Goal: Complete application form

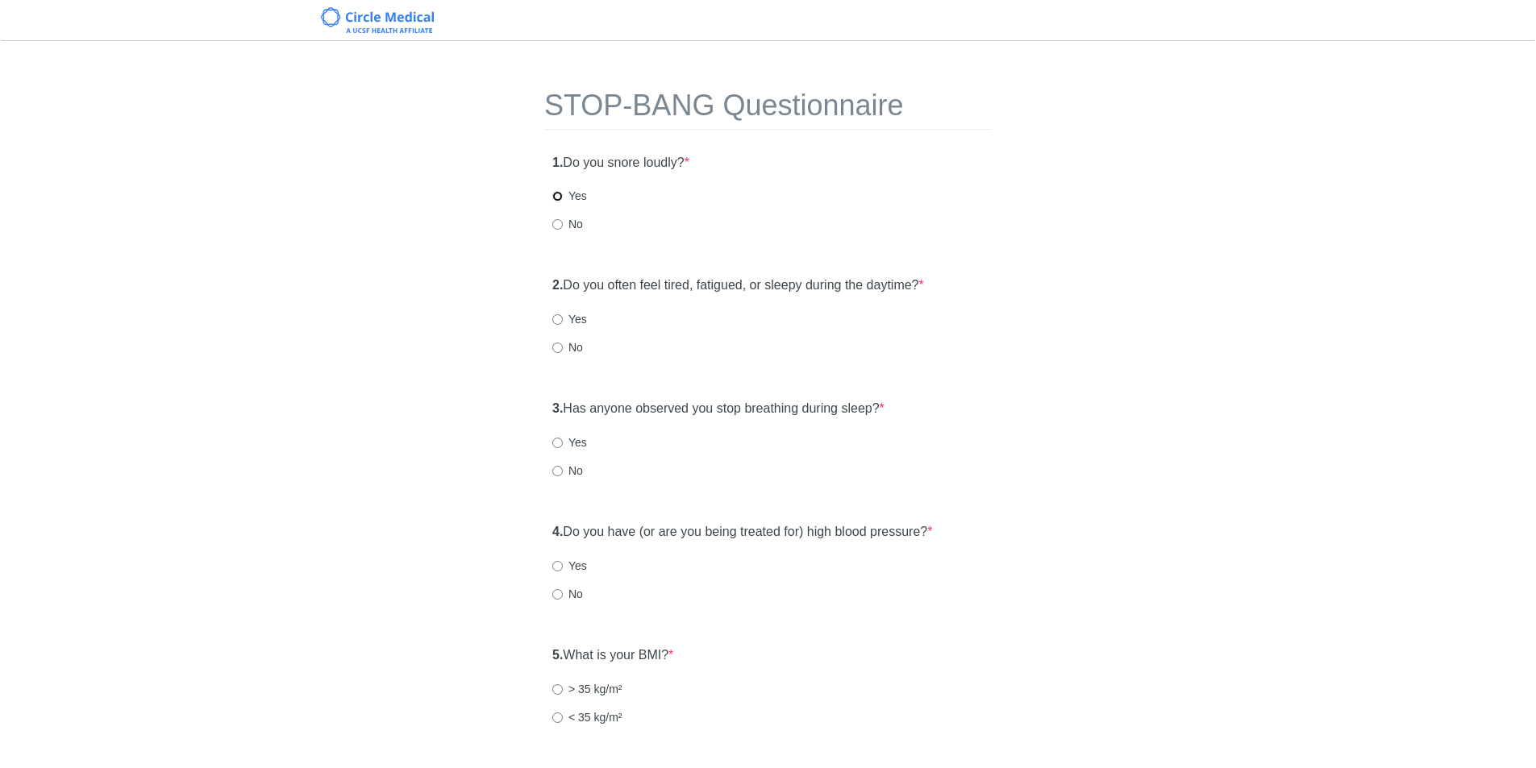
click at [556, 198] on input "Yes" at bounding box center [557, 196] width 10 height 10
radio input "true"
click at [558, 317] on input "Yes" at bounding box center [557, 319] width 10 height 10
radio input "true"
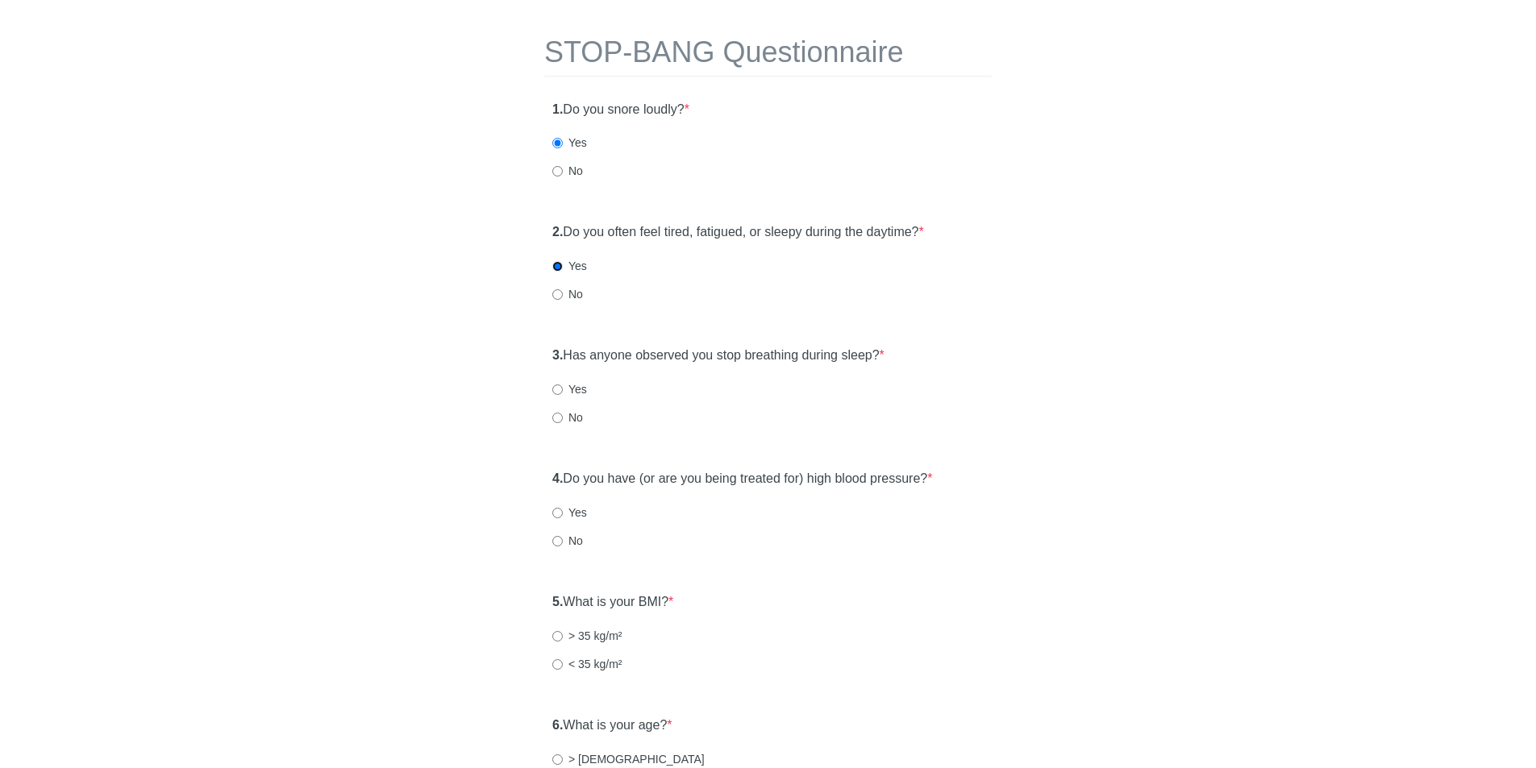
scroll to position [81, 0]
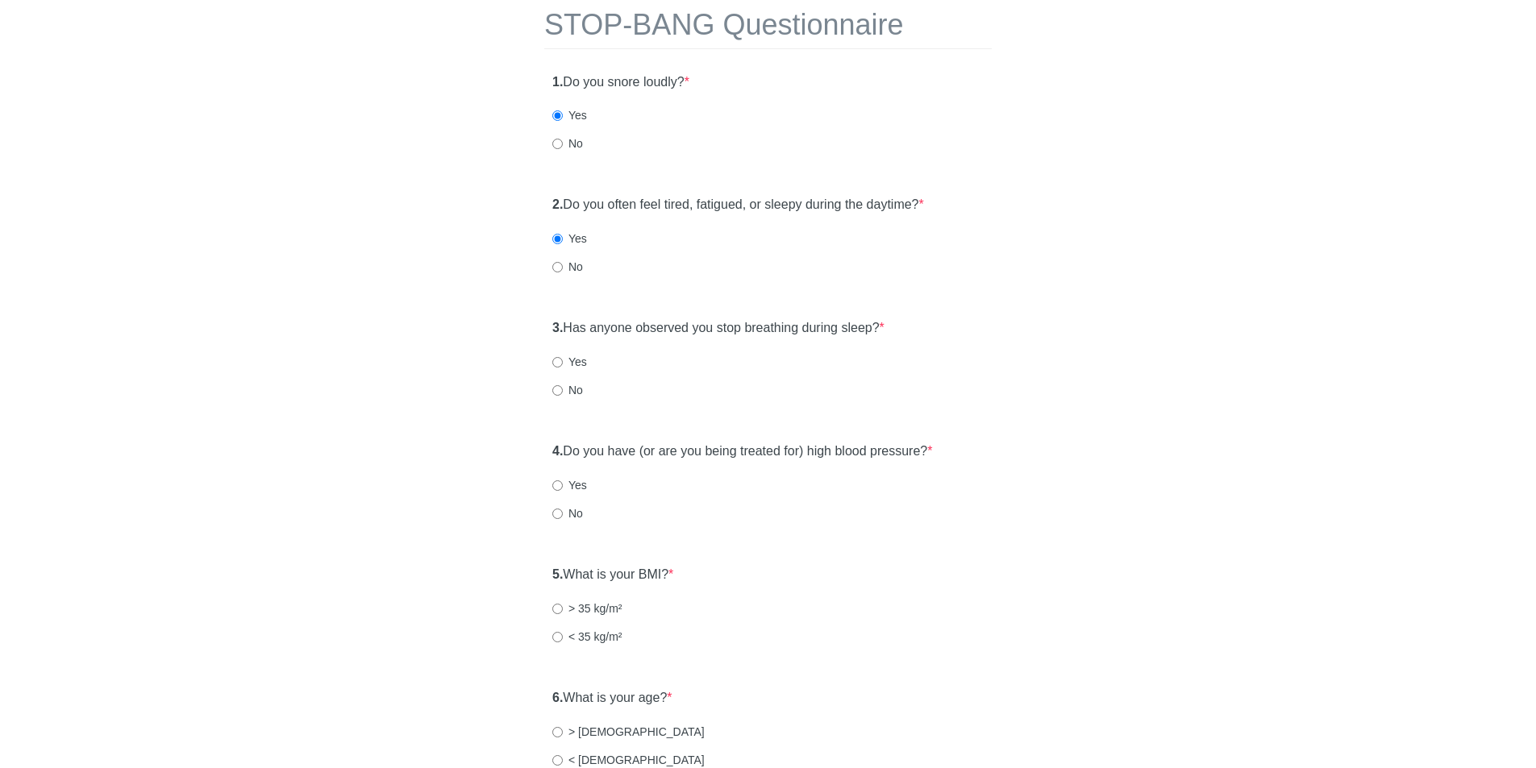
click at [554, 384] on label "No" at bounding box center [567, 390] width 31 height 16
click at [554, 385] on input "No" at bounding box center [557, 390] width 10 height 10
radio input "true"
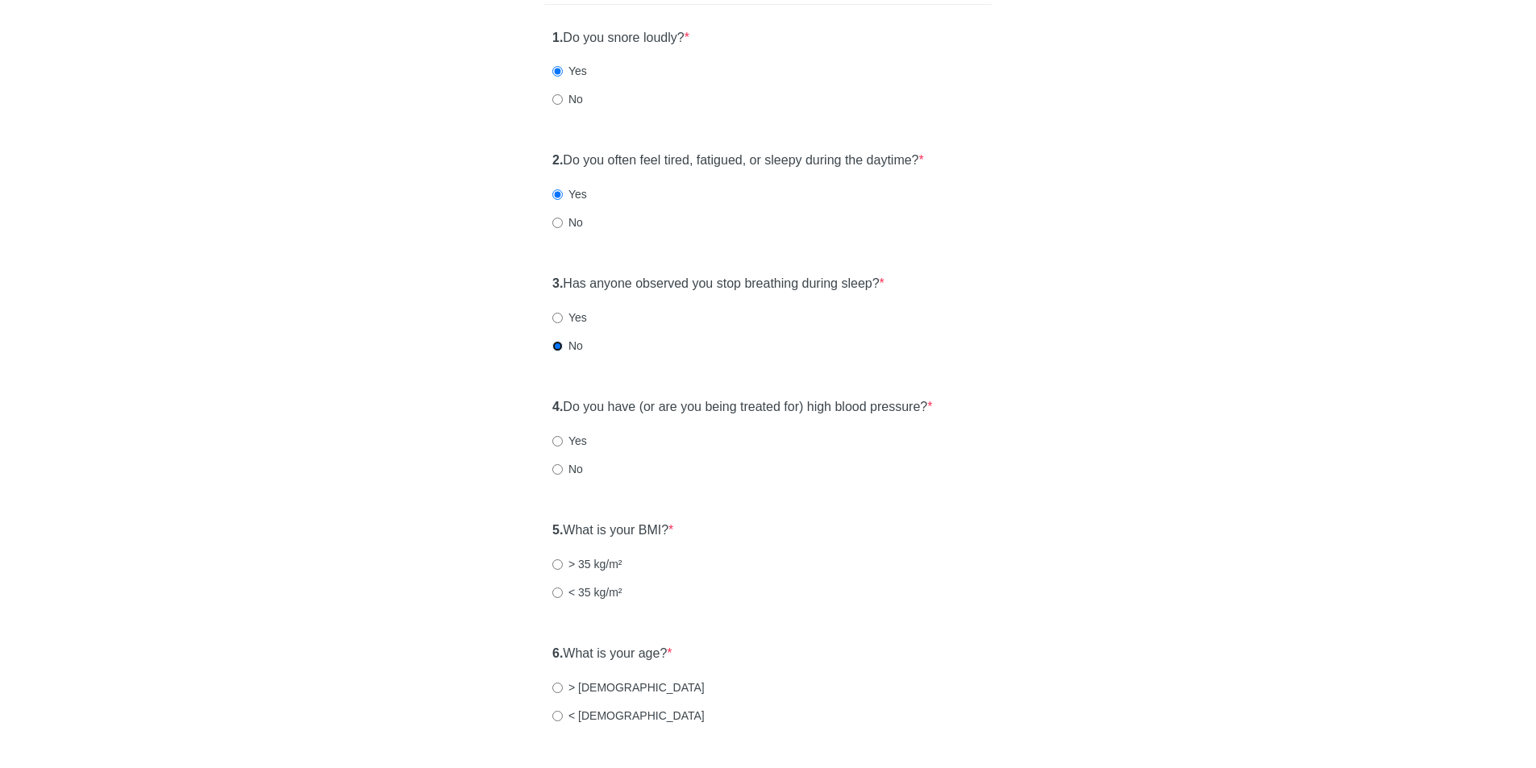
scroll to position [161, 0]
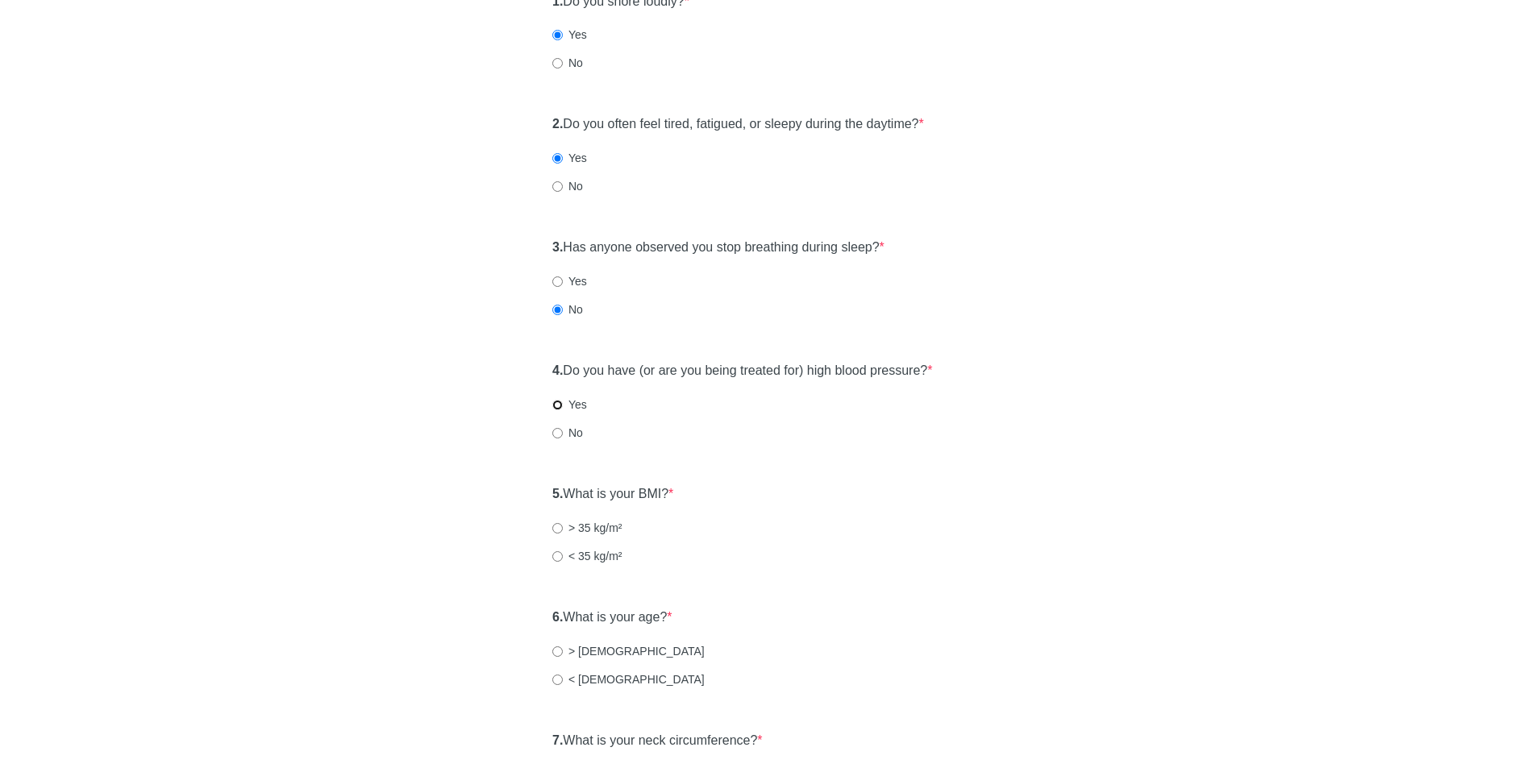
click at [554, 404] on input "Yes" at bounding box center [557, 405] width 10 height 10
radio input "true"
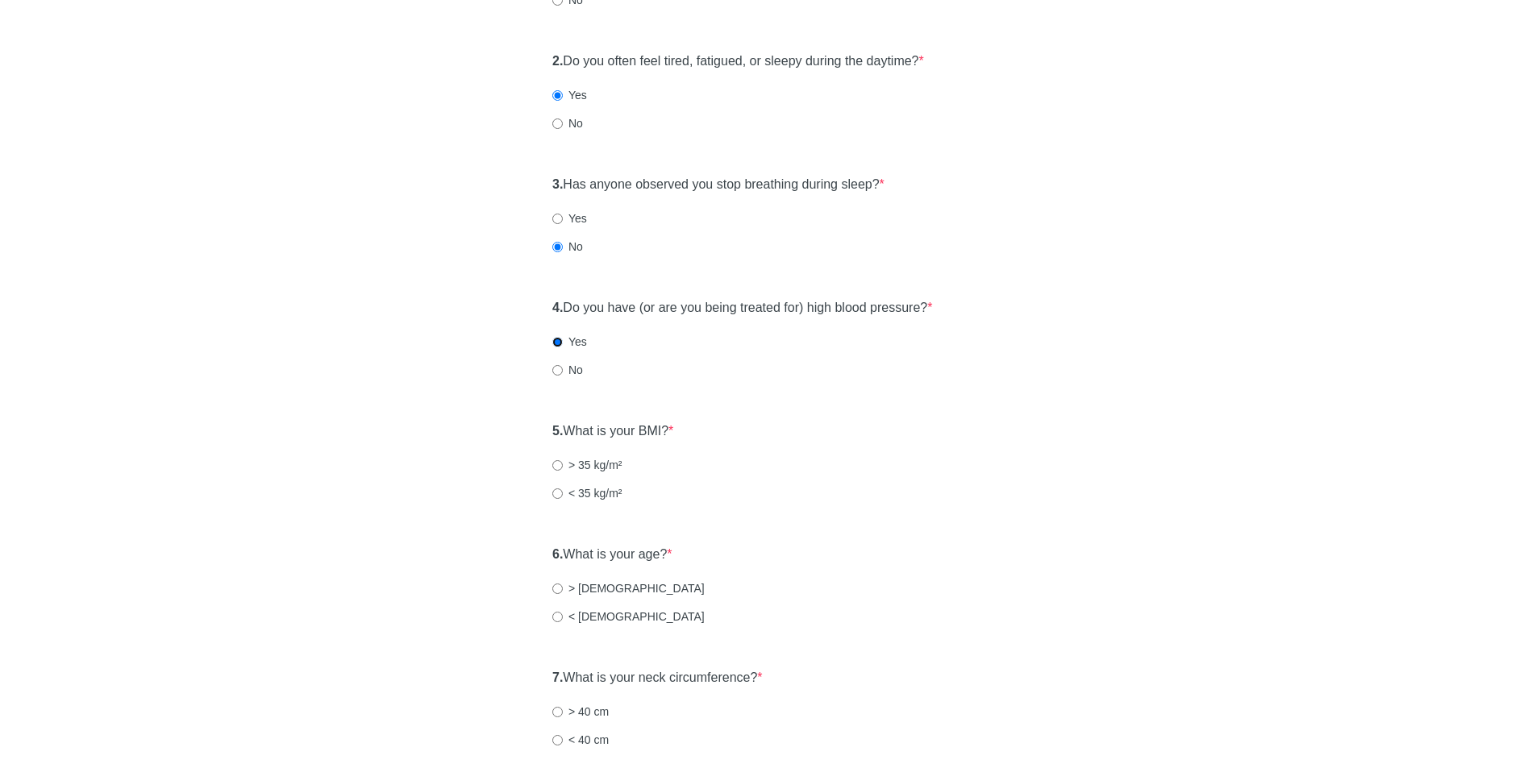
scroll to position [323, 0]
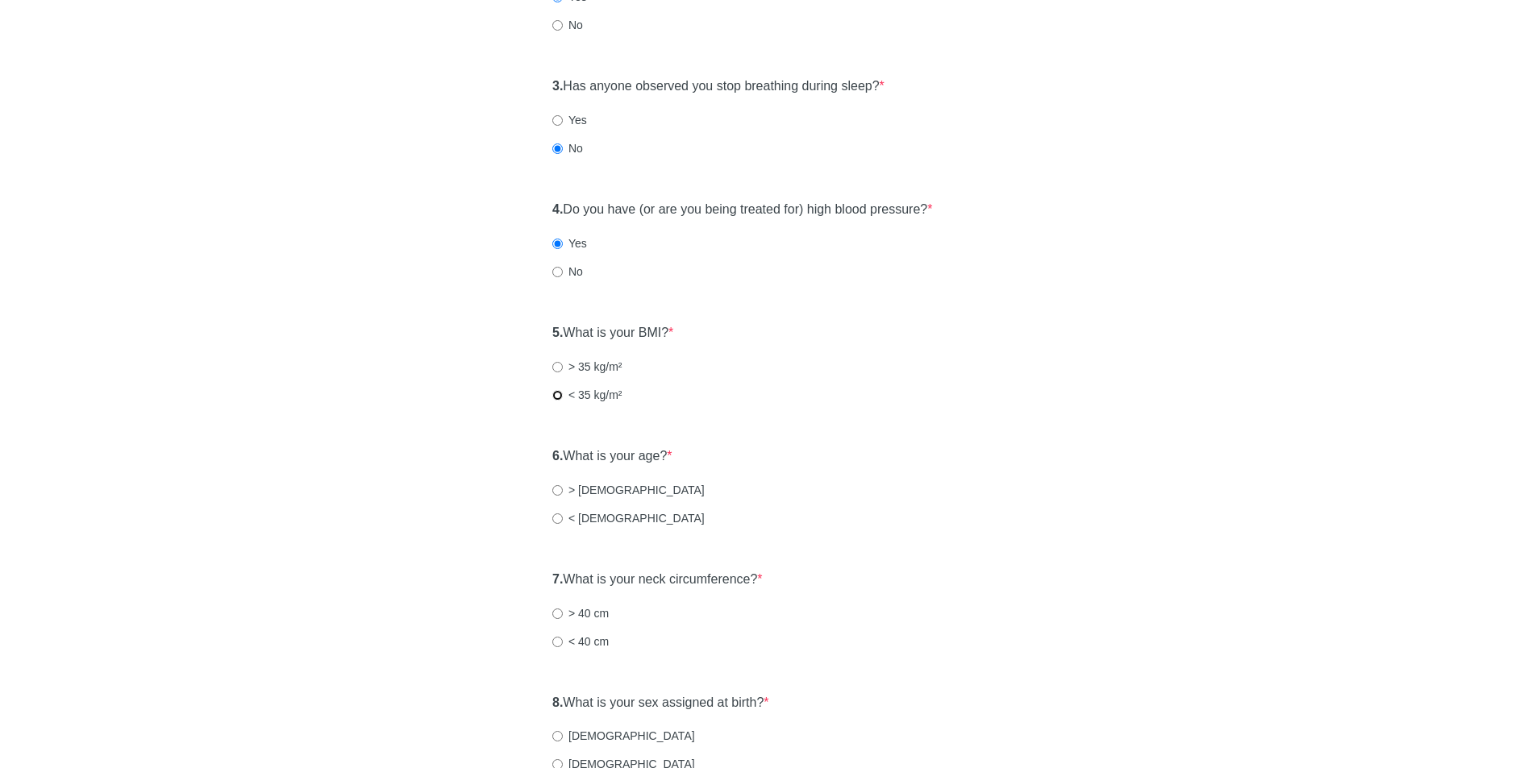
click at [557, 394] on input "< 35 kg/m²" at bounding box center [557, 395] width 10 height 10
radio input "true"
click at [548, 523] on div "6. What is your age? * > [DEMOGRAPHIC_DATA] years old < [DEMOGRAPHIC_DATA]" at bounding box center [768, 494] width 448 height 111
click at [559, 518] on input "< [DEMOGRAPHIC_DATA]" at bounding box center [557, 519] width 10 height 10
radio input "true"
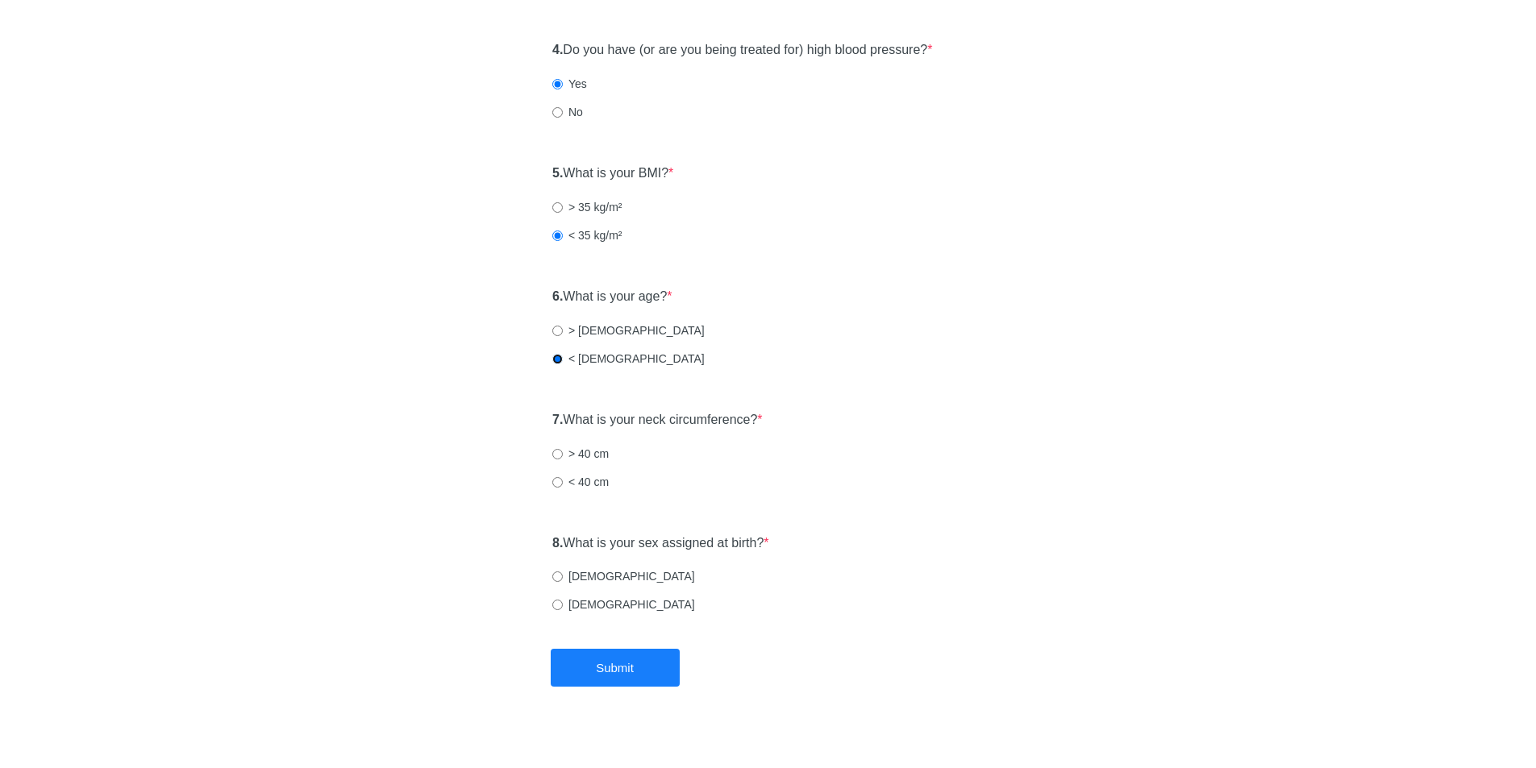
scroll to position [484, 0]
click at [561, 572] on input "[DEMOGRAPHIC_DATA]" at bounding box center [557, 575] width 10 height 10
radio input "true"
click at [559, 478] on input "< 40 cm" at bounding box center [557, 481] width 10 height 10
radio input "true"
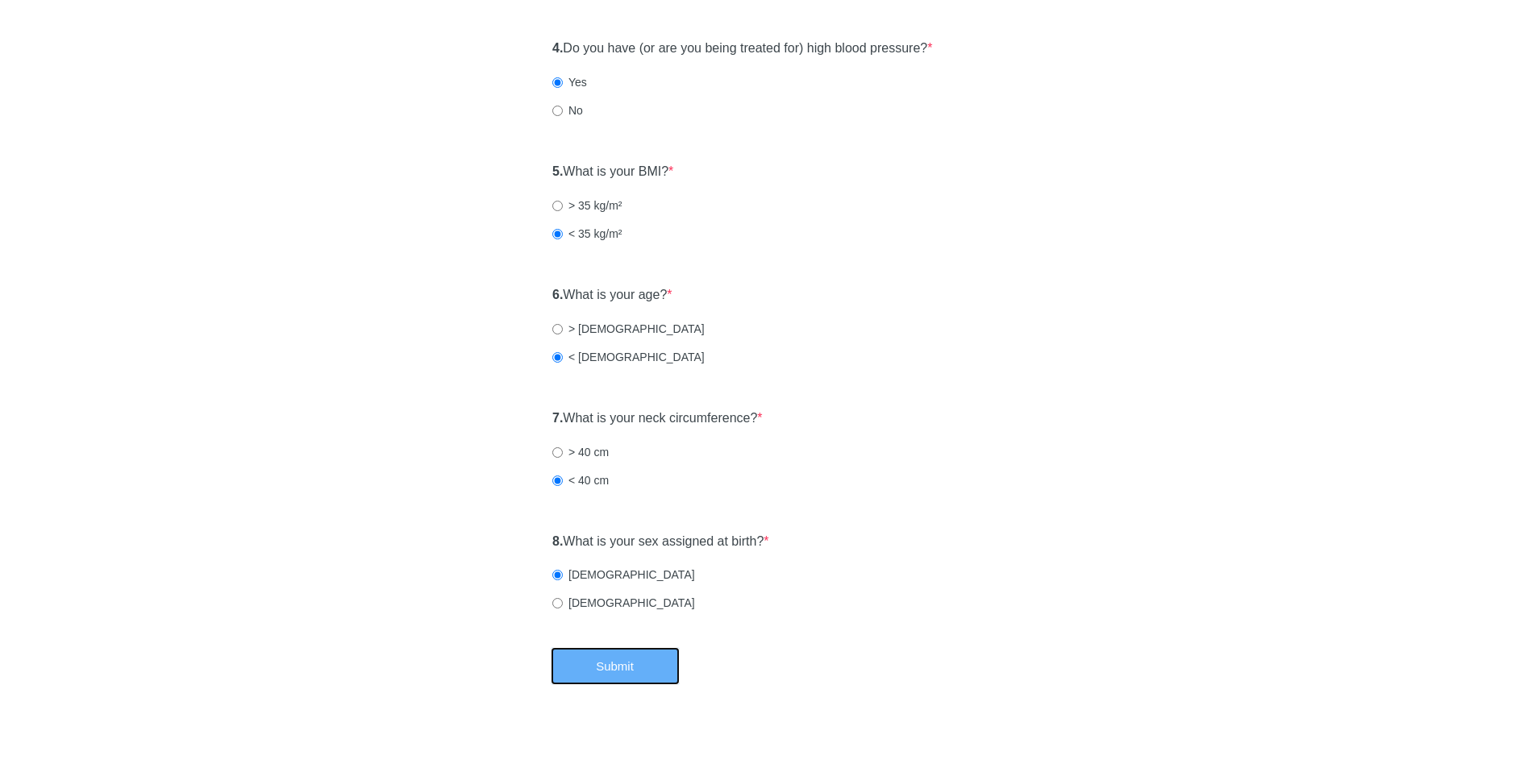
click at [668, 669] on button "Submit" at bounding box center [615, 667] width 129 height 38
